Goal: Information Seeking & Learning: Learn about a topic

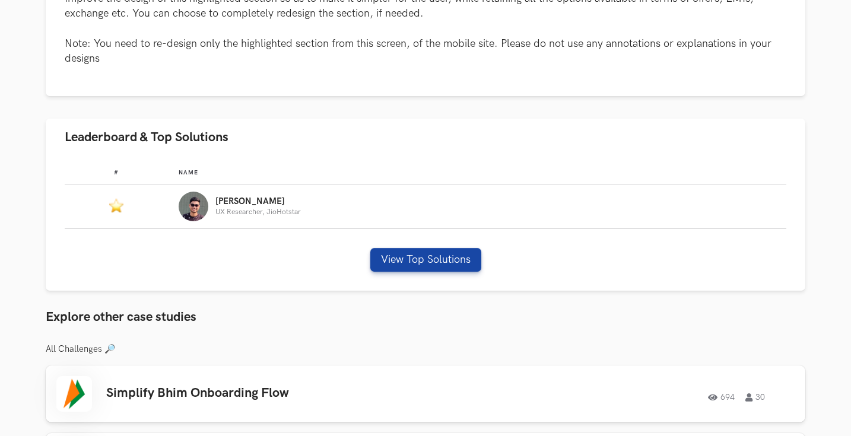
scroll to position [611, 0]
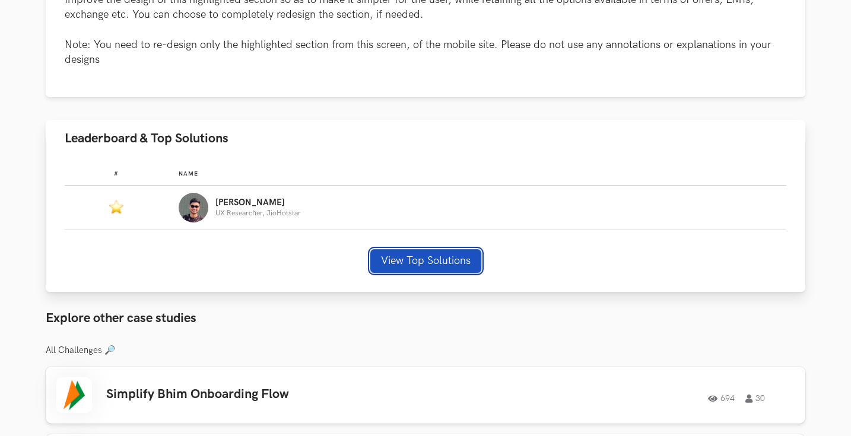
click at [439, 260] on button "View Top Solutions" at bounding box center [425, 261] width 111 height 24
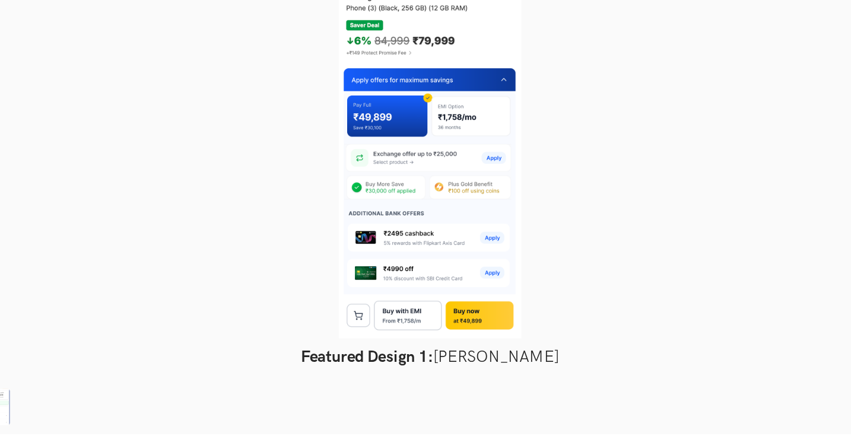
scroll to position [701, 0]
click at [626, 238] on div at bounding box center [425, 194] width 764 height 329
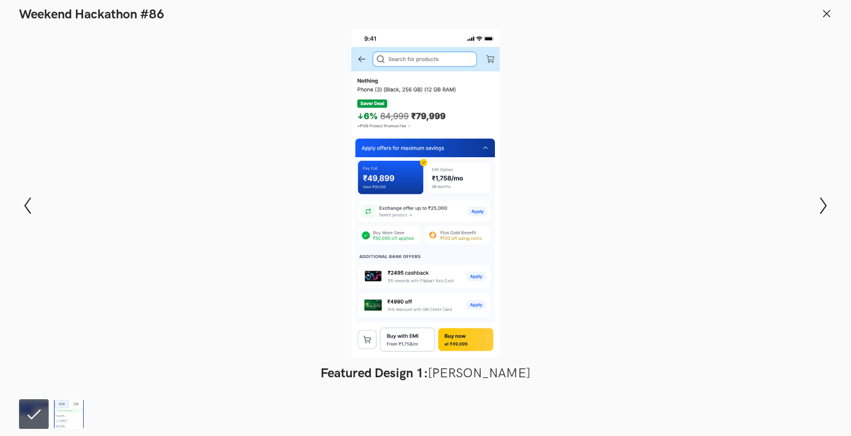
click at [825, 15] on line at bounding box center [827, 13] width 7 height 7
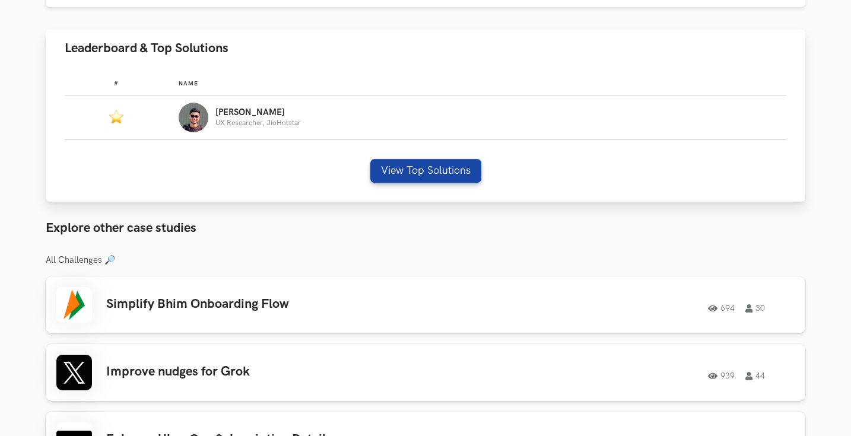
click at [455, 183] on div "# Name #: Name: [PERSON_NAME] Researcher, JioHotstar View Top Solutions" at bounding box center [425, 134] width 759 height 135
click at [415, 161] on button "View Top Solutions" at bounding box center [425, 171] width 111 height 24
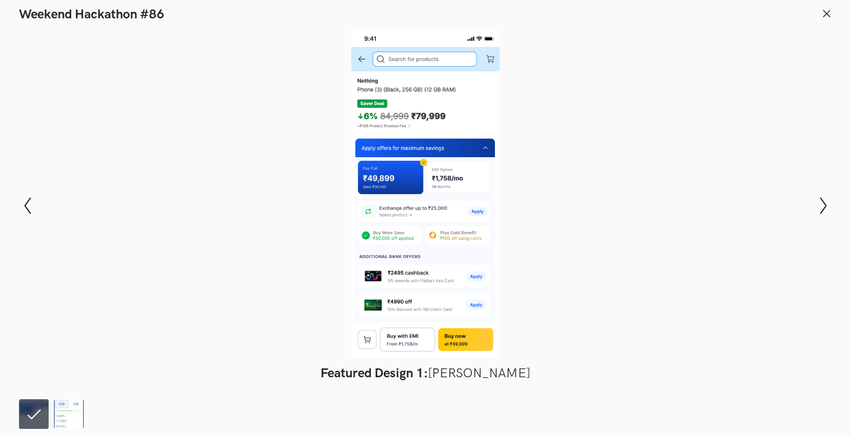
scroll to position [796, 0]
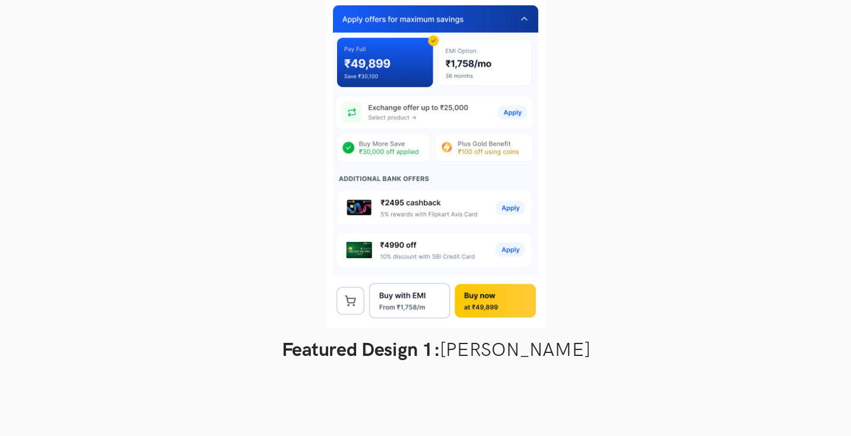
click at [265, 201] on div at bounding box center [425, 194] width 764 height 329
click at [258, 211] on div at bounding box center [425, 194] width 764 height 329
